Goal: Task Accomplishment & Management: Use online tool/utility

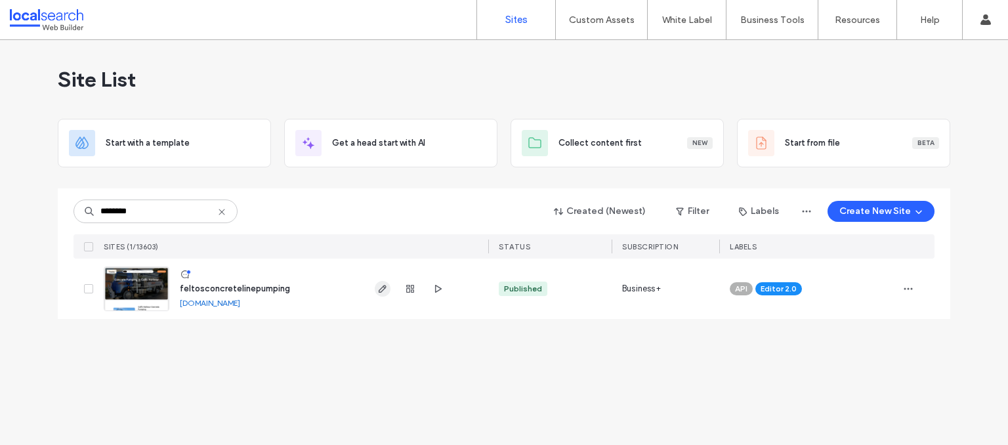
type input "********"
click at [378, 293] on icon "button" at bounding box center [382, 289] width 11 height 11
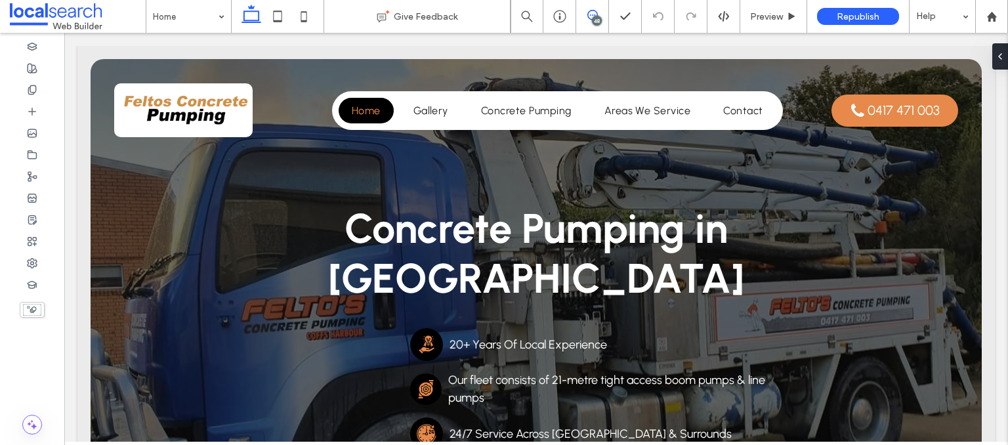
click at [596, 14] on icon at bounding box center [592, 15] width 11 height 11
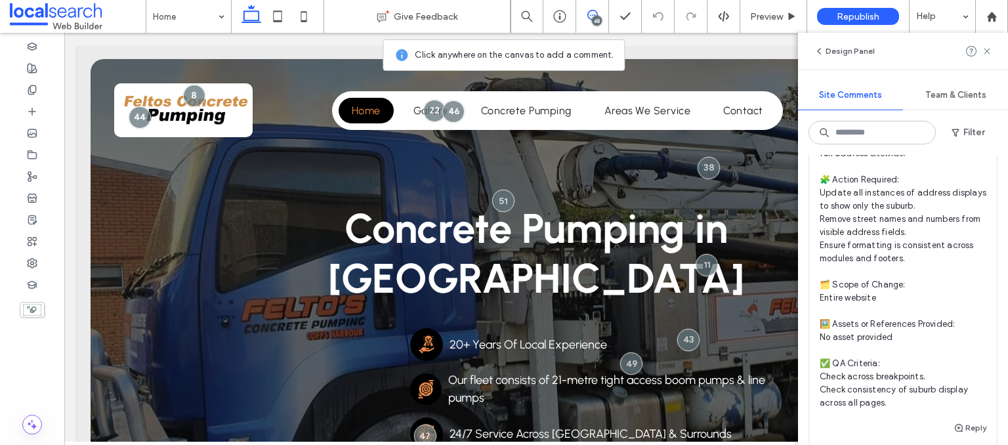
scroll to position [656, 0]
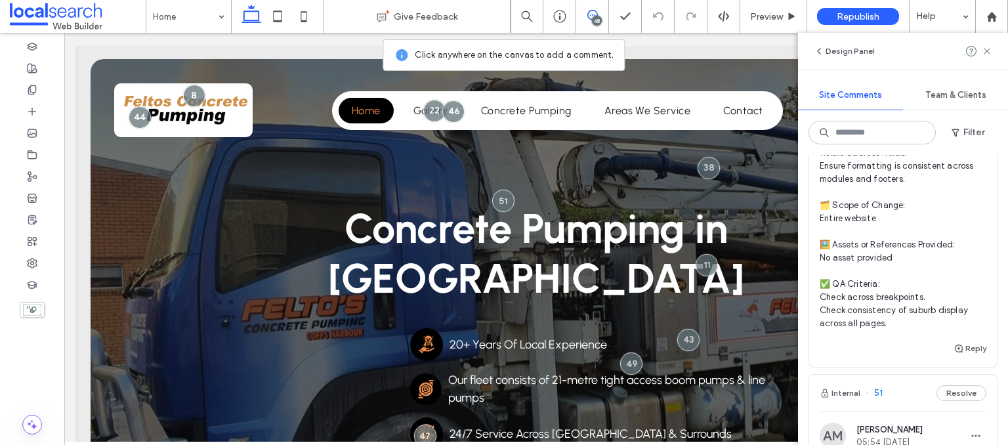
click at [872, 286] on span "Devs: 🧾 Instruction Summary: Display only the suburb instead of the full addres…" at bounding box center [903, 172] width 167 height 315
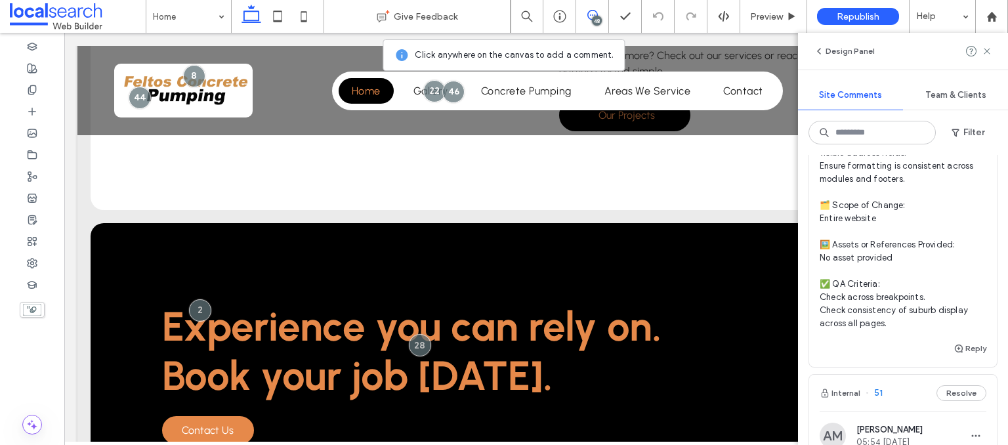
scroll to position [2024, 0]
